Goal: Navigation & Orientation: Go to known website

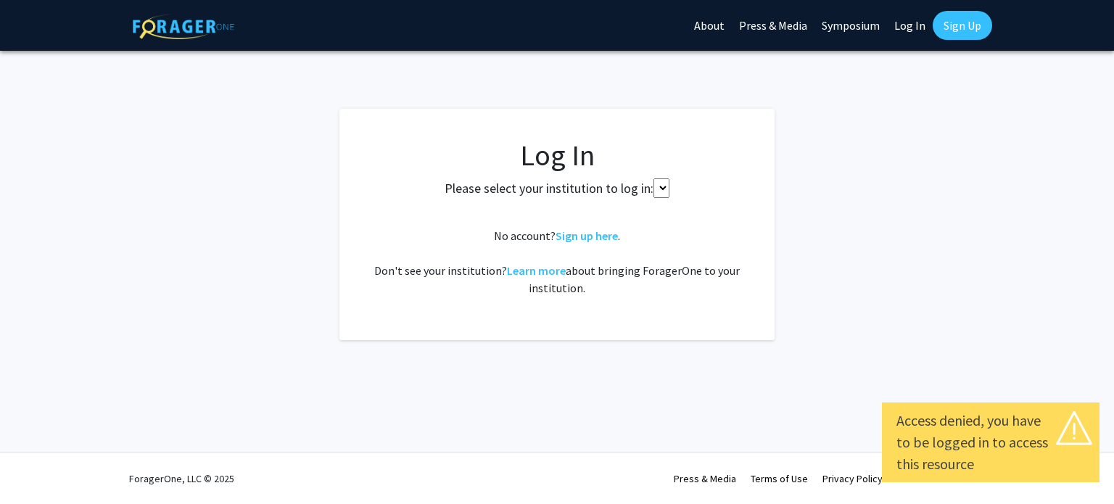
select select
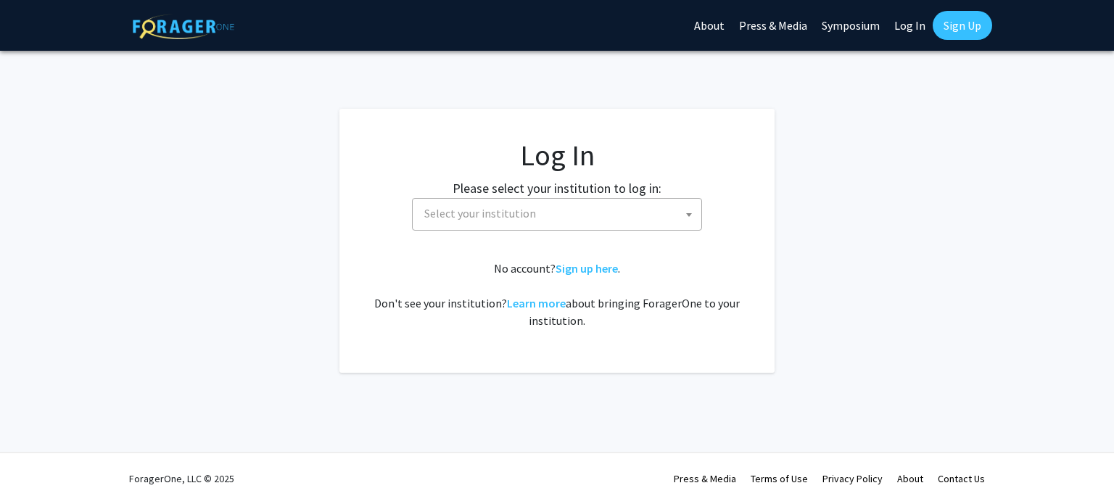
click at [637, 210] on span "Select your institution" at bounding box center [559, 214] width 283 height 30
type input "cornell"
